Goal: Find specific page/section: Find specific page/section

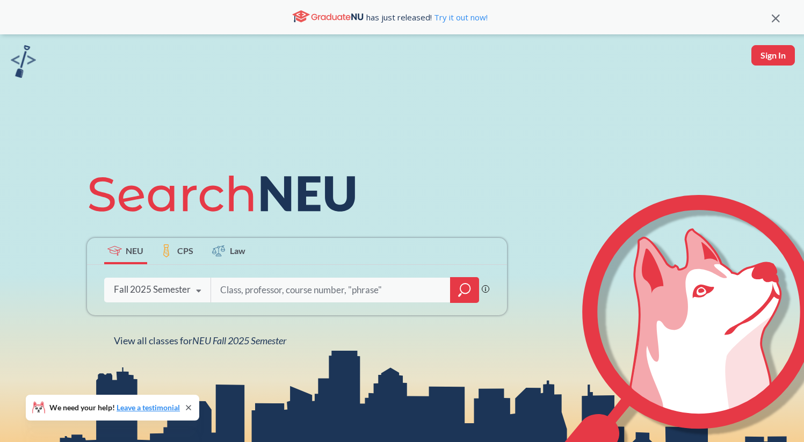
type input "a"
type input "math 1365"
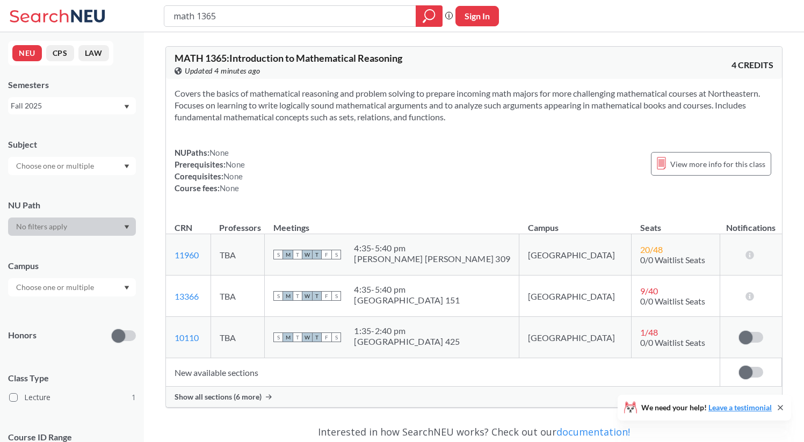
click at [132, 107] on div "Fall 2025" at bounding box center [72, 105] width 128 height 17
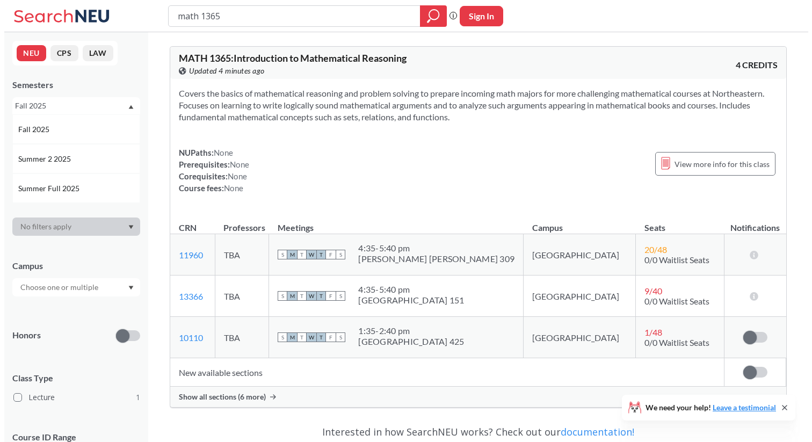
scroll to position [21, 0]
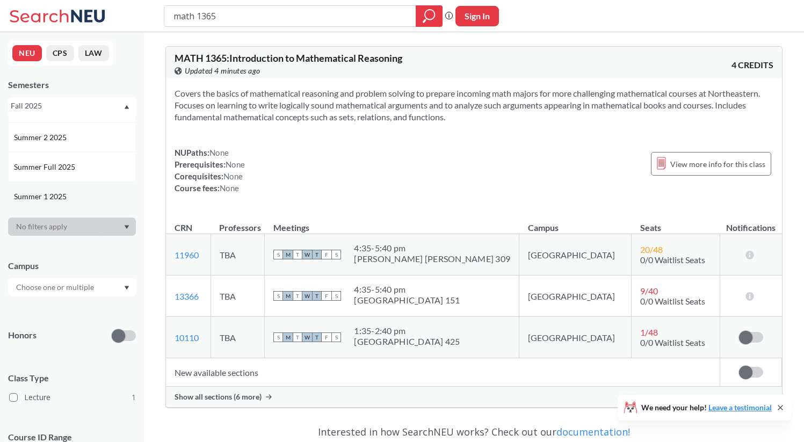
click at [96, 197] on div "Summer 1 2025" at bounding box center [74, 197] width 121 height 12
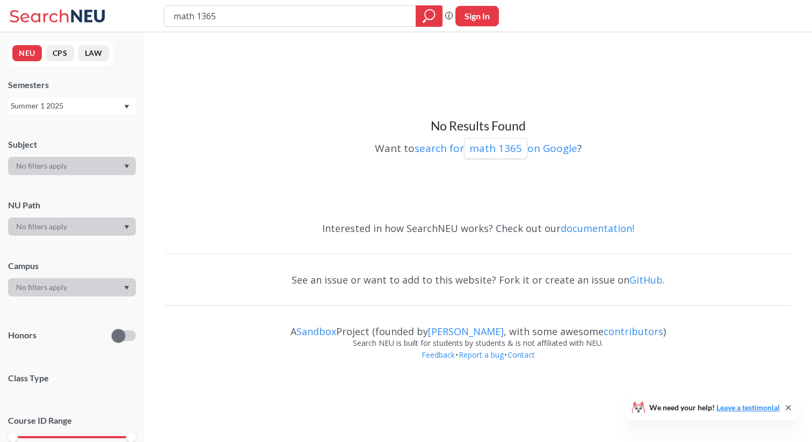
click at [103, 106] on div "Summer 1 2025" at bounding box center [67, 106] width 112 height 12
click at [86, 177] on div "Spring 2025" at bounding box center [72, 185] width 128 height 30
